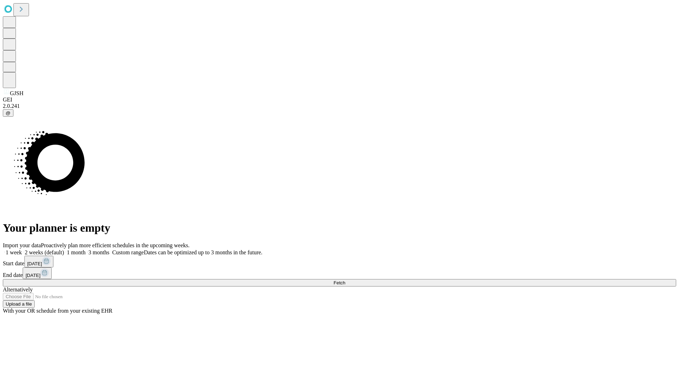
click at [345, 280] on span "Fetch" at bounding box center [340, 282] width 12 height 5
